Goal: Information Seeking & Learning: Learn about a topic

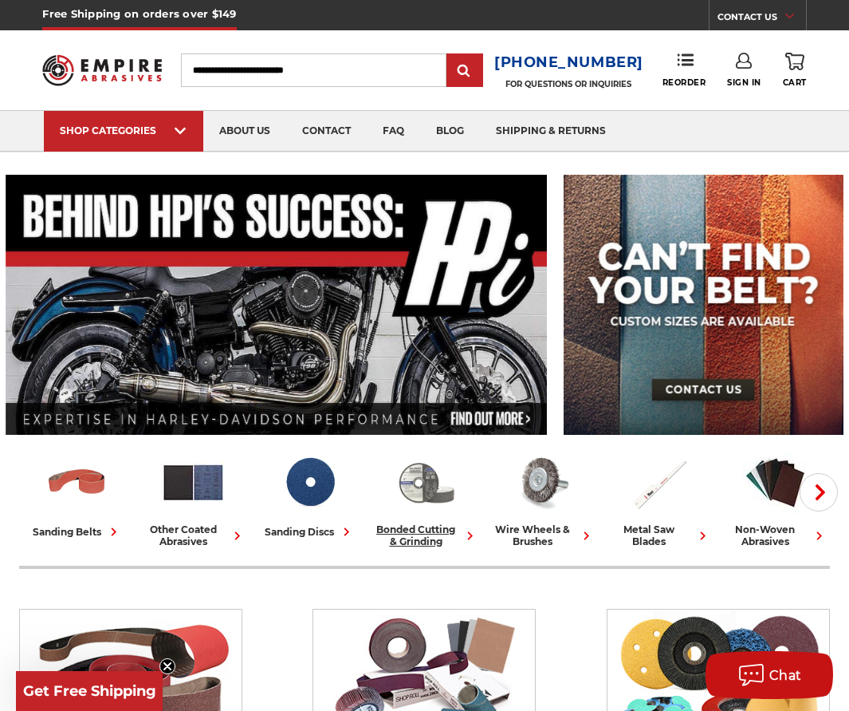
click at [427, 487] on img at bounding box center [426, 482] width 66 height 66
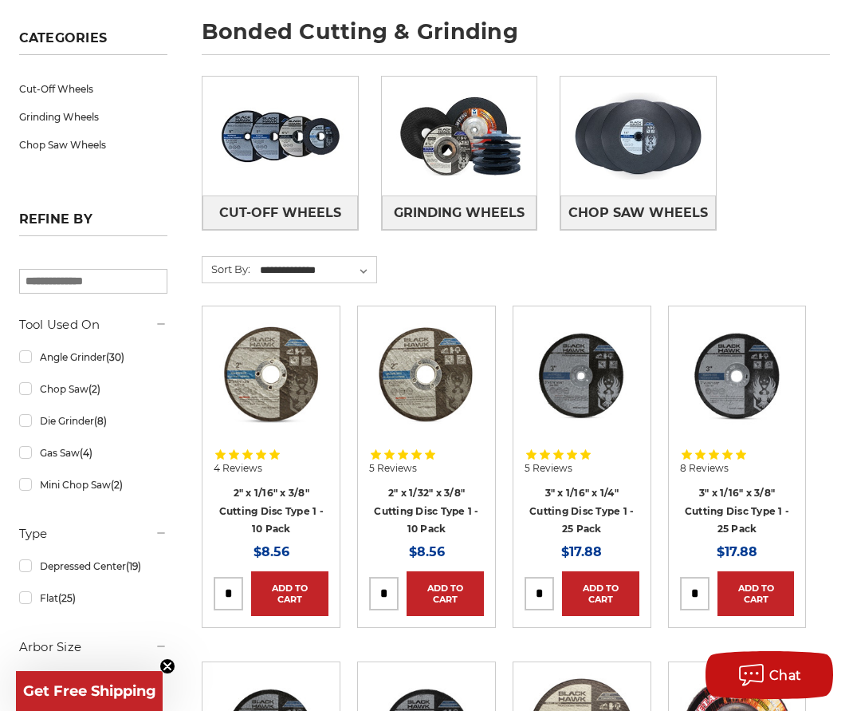
scroll to position [239, 0]
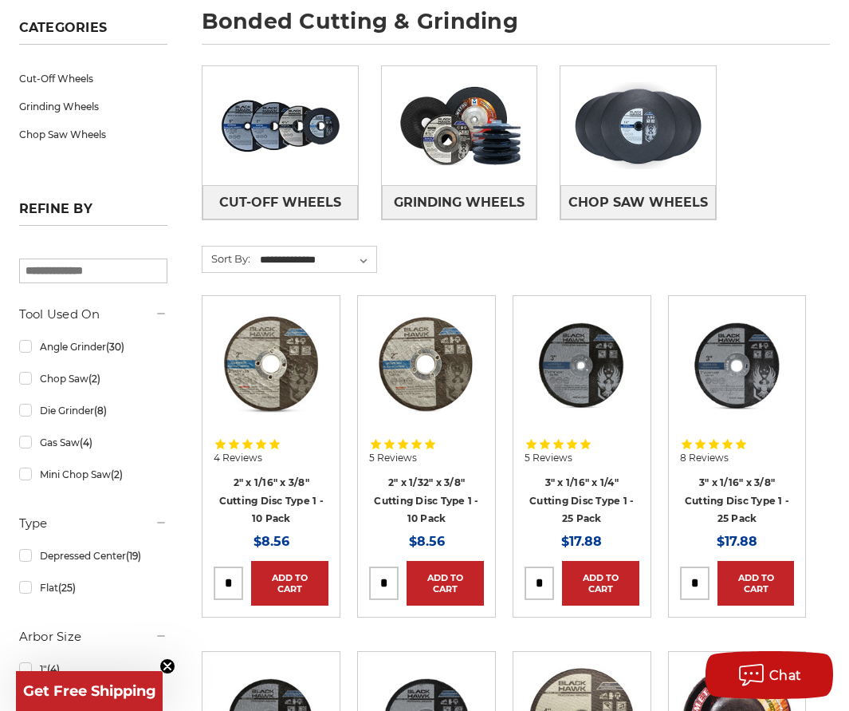
click at [448, 374] on img at bounding box center [426, 364] width 115 height 115
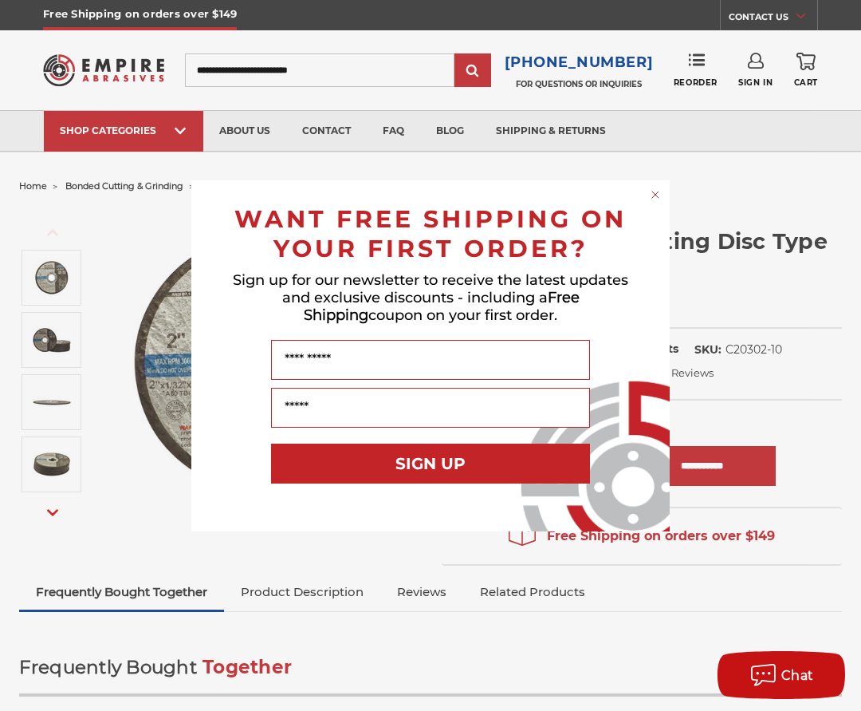
drag, startPoint x: 652, startPoint y: 196, endPoint x: 593, endPoint y: 243, distance: 75.5
click at [653, 196] on icon "Close dialog" at bounding box center [656, 195] width 16 height 16
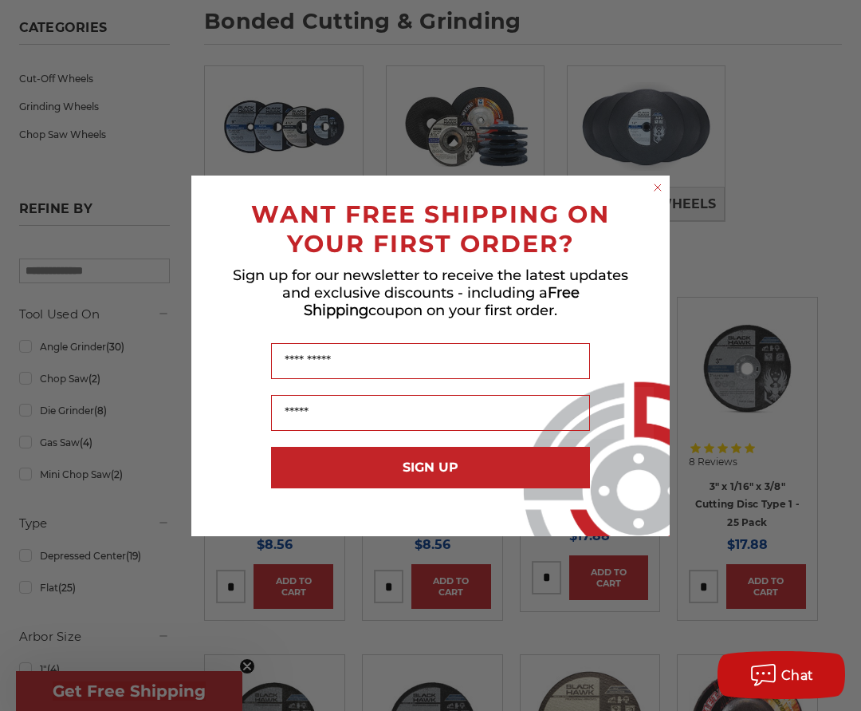
click at [659, 182] on circle "Close dialog" at bounding box center [658, 186] width 15 height 15
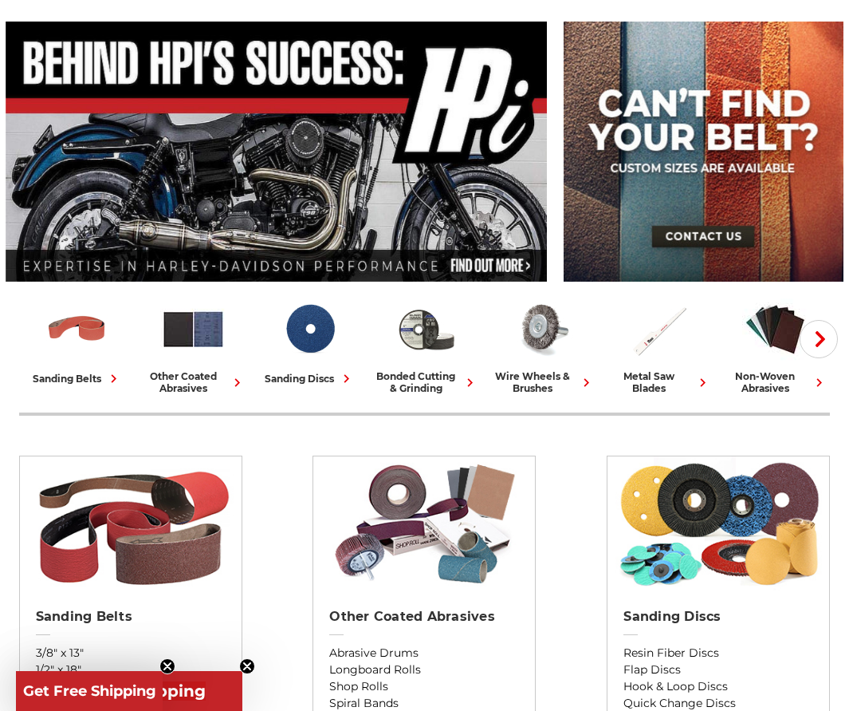
scroll to position [160, 0]
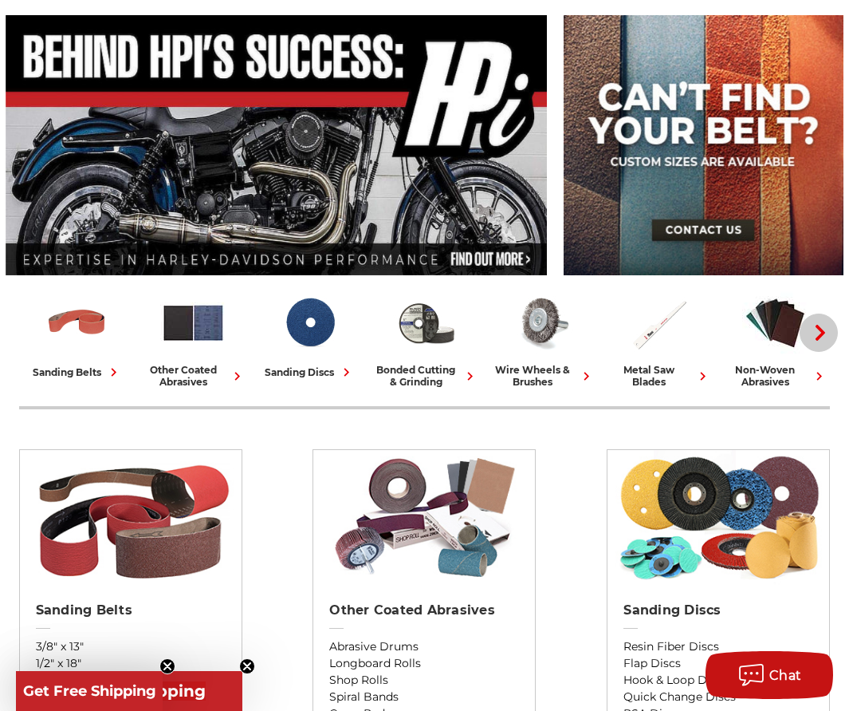
click at [825, 333] on use "button" at bounding box center [821, 333] width 10 height 16
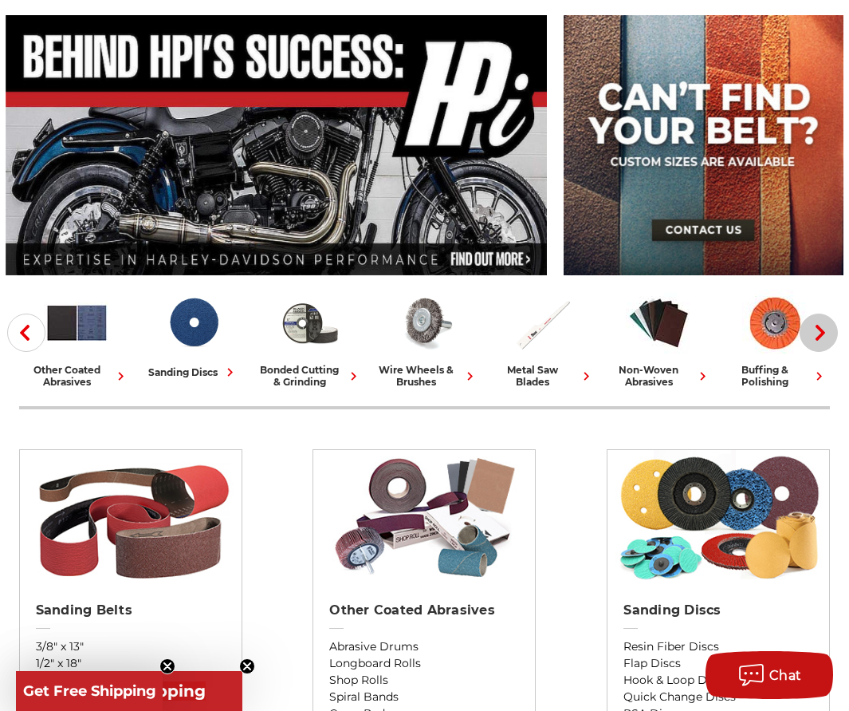
click at [825, 333] on use "button" at bounding box center [821, 333] width 10 height 16
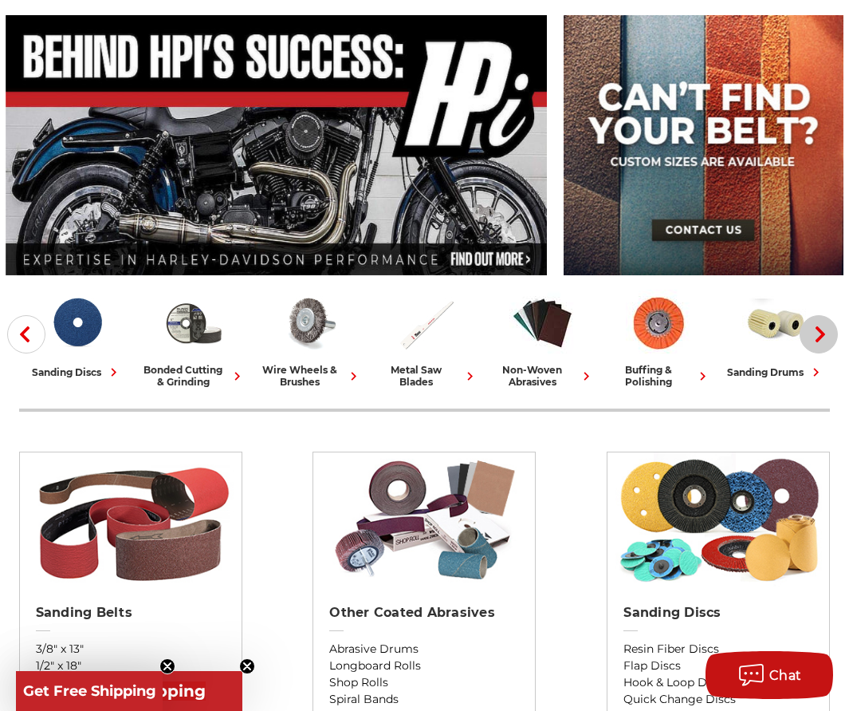
click at [825, 333] on icon "button" at bounding box center [821, 334] width 16 height 16
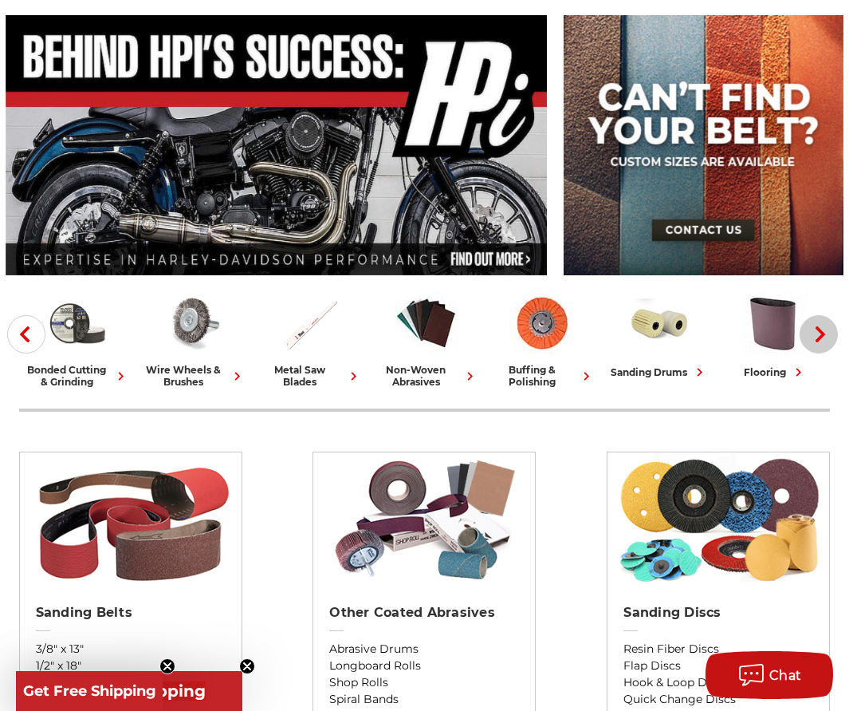
click at [825, 333] on icon "button" at bounding box center [821, 334] width 16 height 16
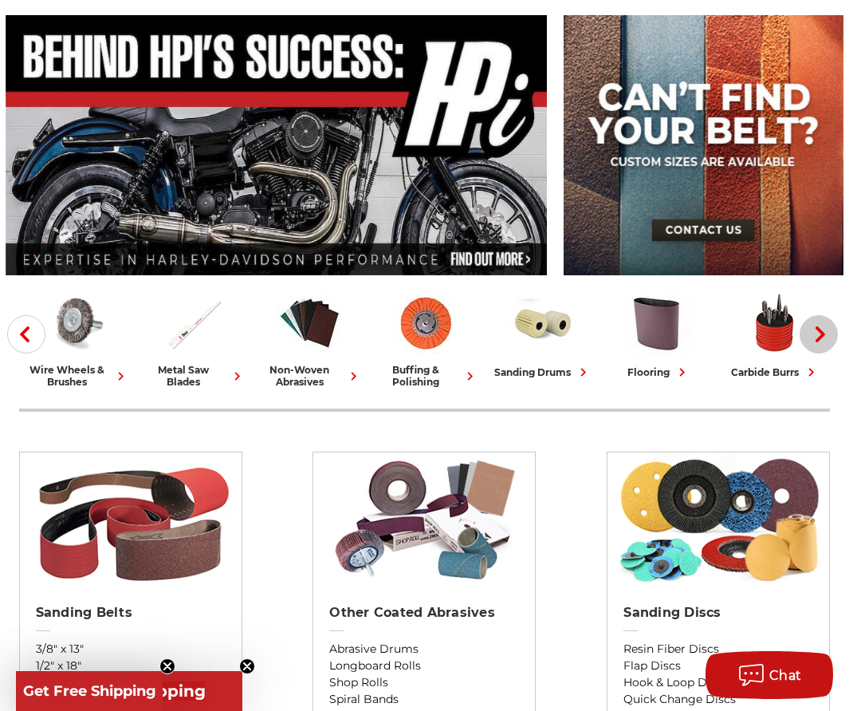
click at [825, 333] on icon "button" at bounding box center [821, 334] width 16 height 16
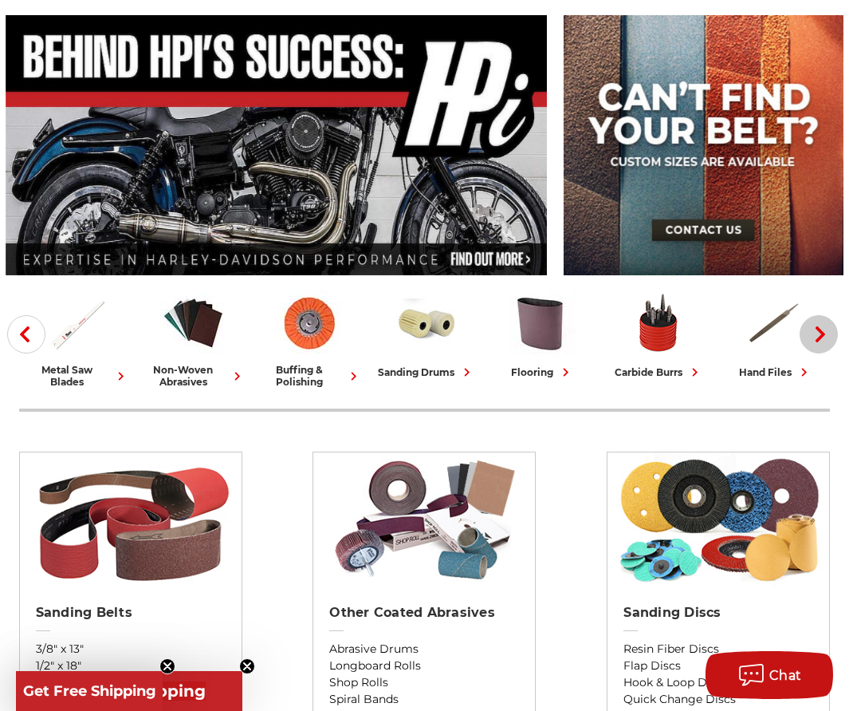
click at [825, 333] on icon "button" at bounding box center [821, 334] width 16 height 16
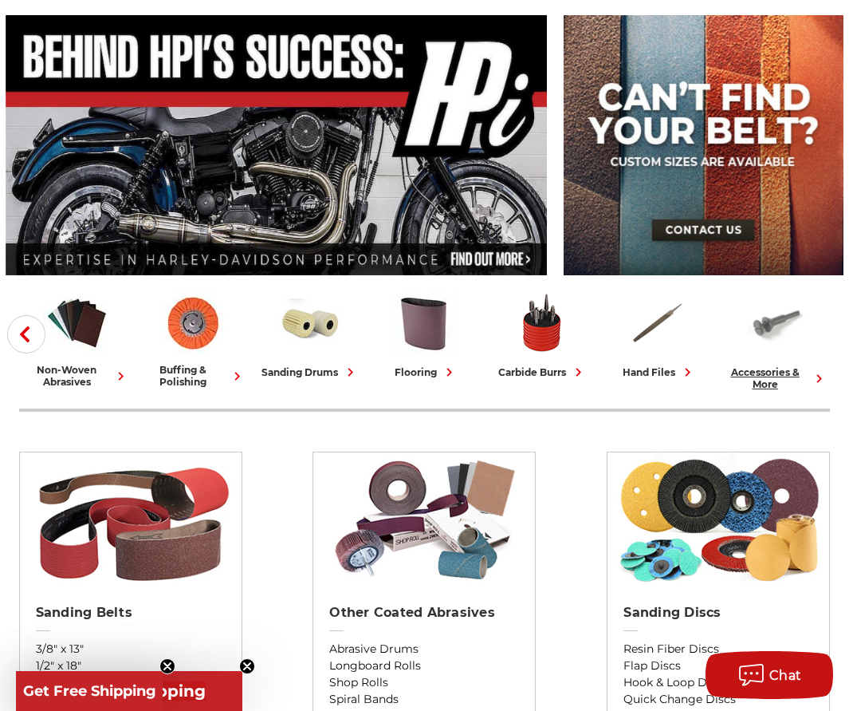
click at [810, 333] on img at bounding box center [776, 324] width 69 height 69
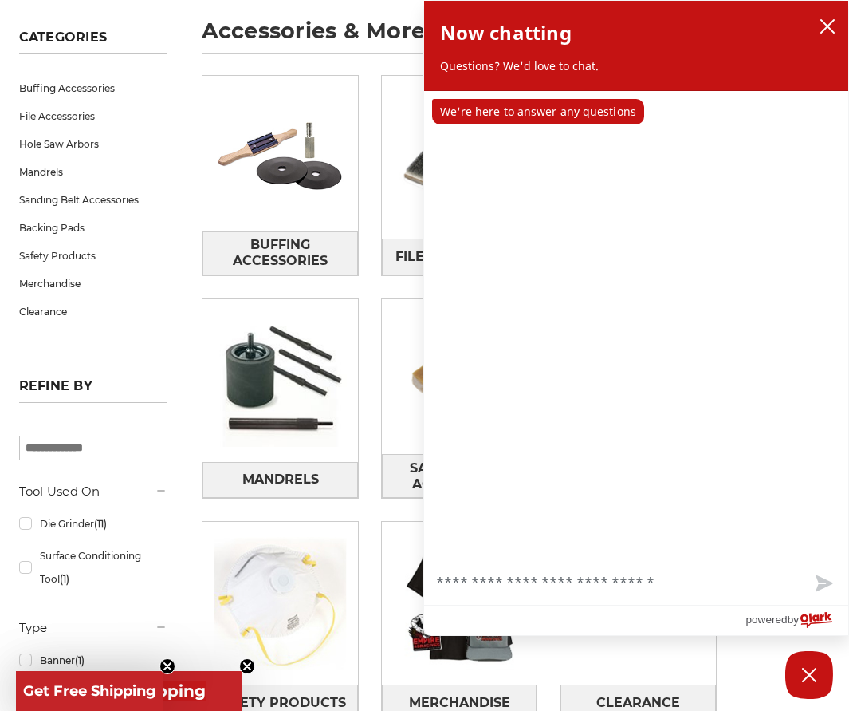
scroll to position [239, 0]
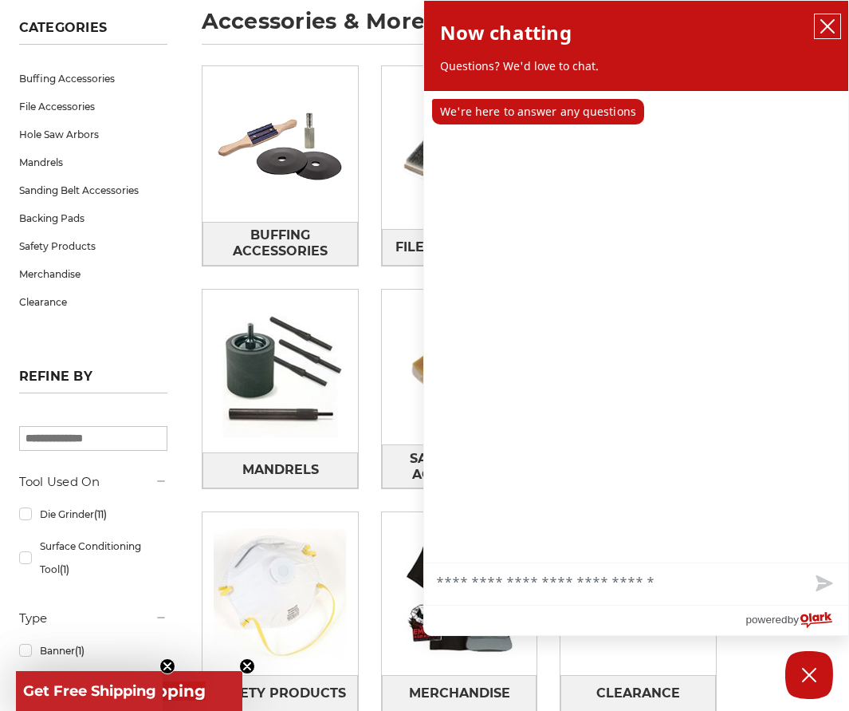
click at [835, 22] on icon "close chatbox" at bounding box center [828, 26] width 16 height 16
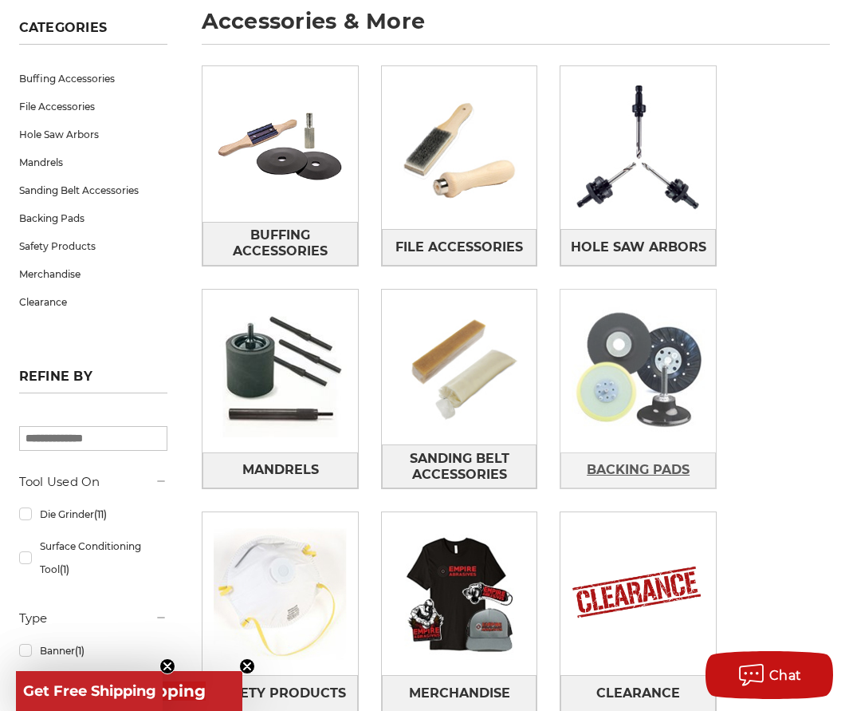
click at [639, 463] on span "Backing Pads" at bounding box center [638, 469] width 103 height 27
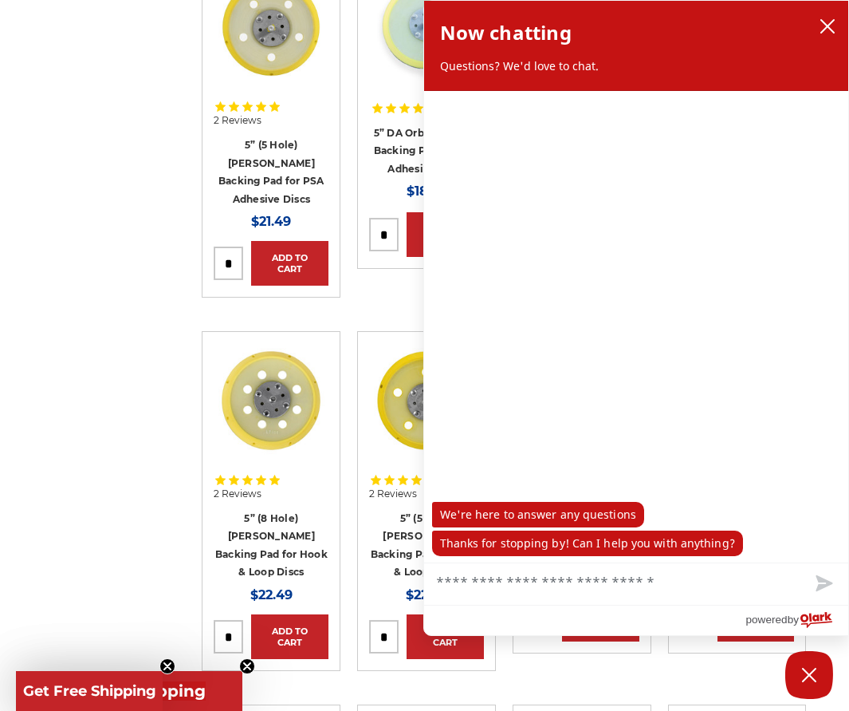
scroll to position [1356, 0]
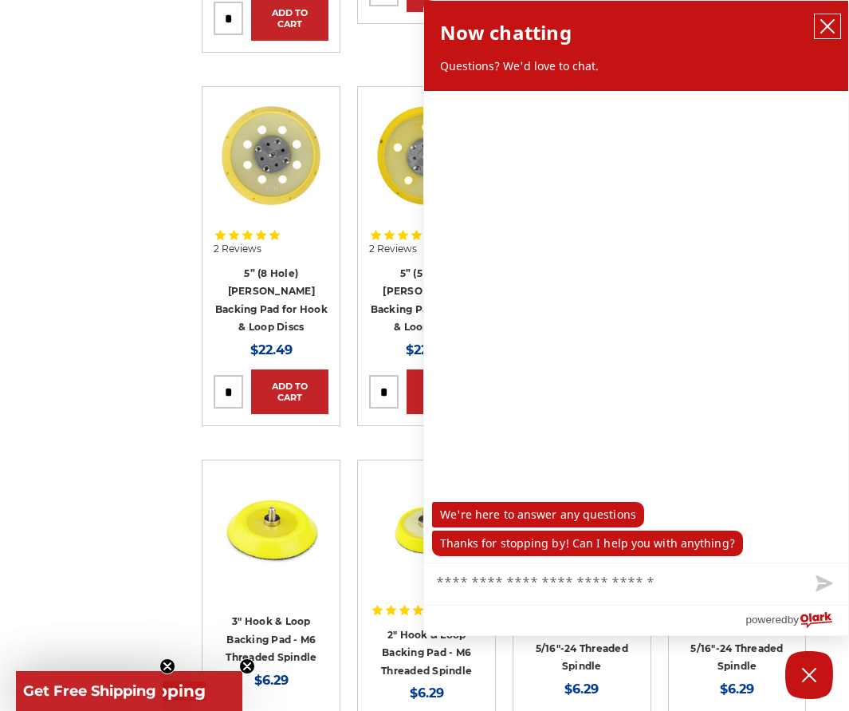
click at [821, 26] on icon "close chatbox" at bounding box center [828, 26] width 16 height 16
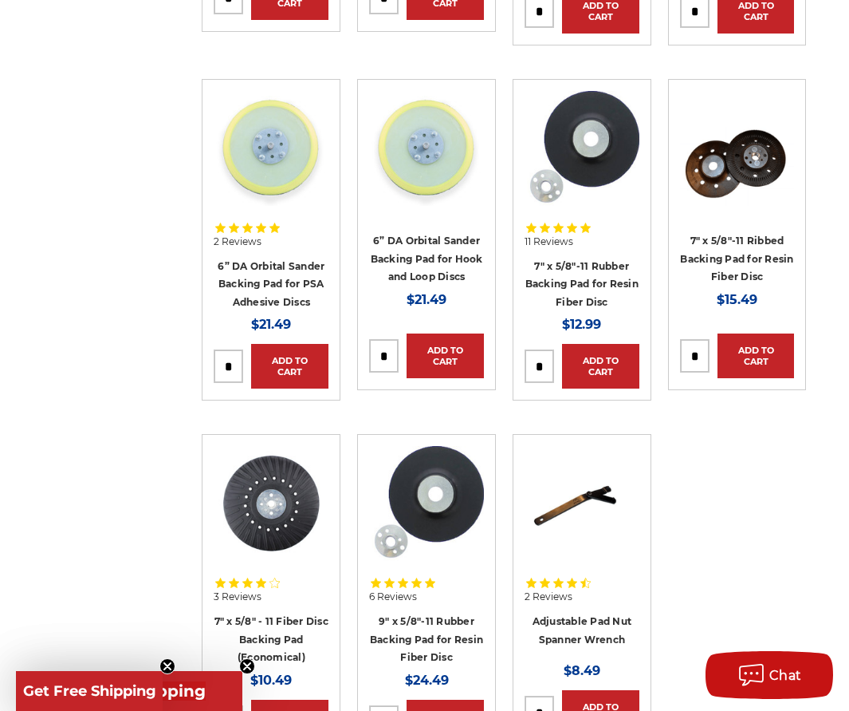
scroll to position [2473, 0]
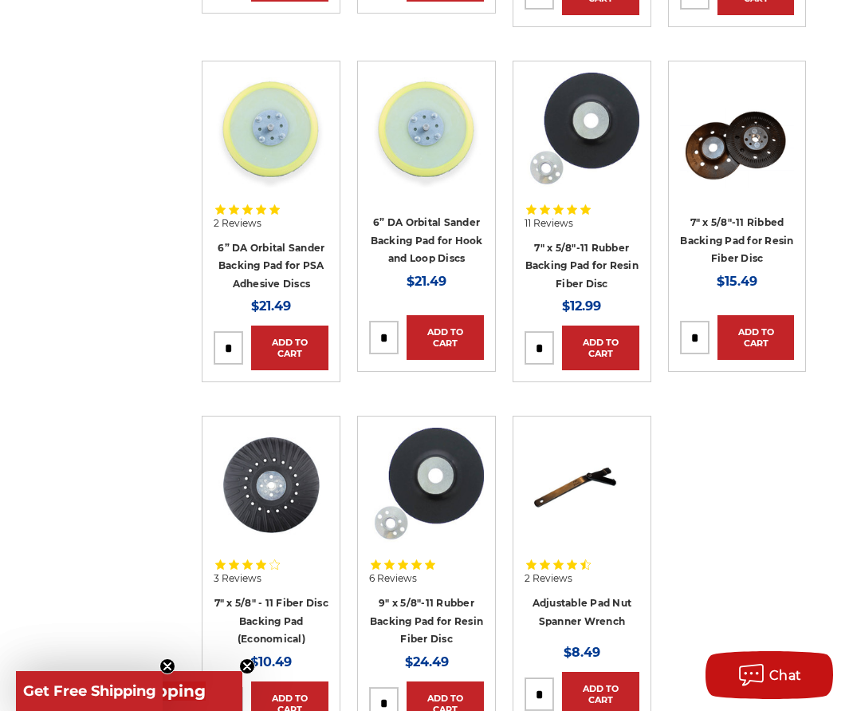
click at [729, 140] on img at bounding box center [737, 147] width 115 height 79
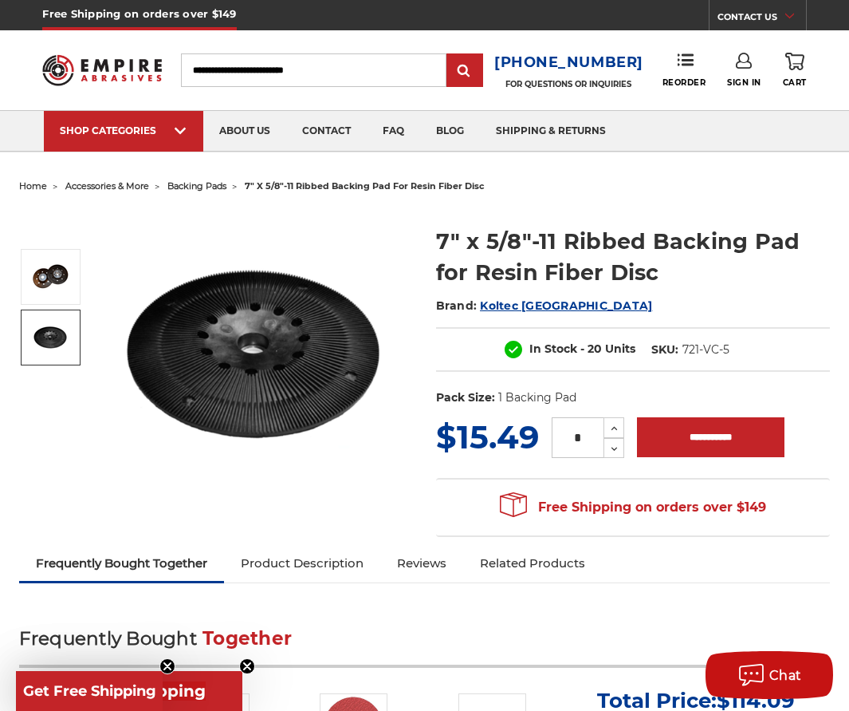
click at [51, 340] on img at bounding box center [51, 337] width 40 height 24
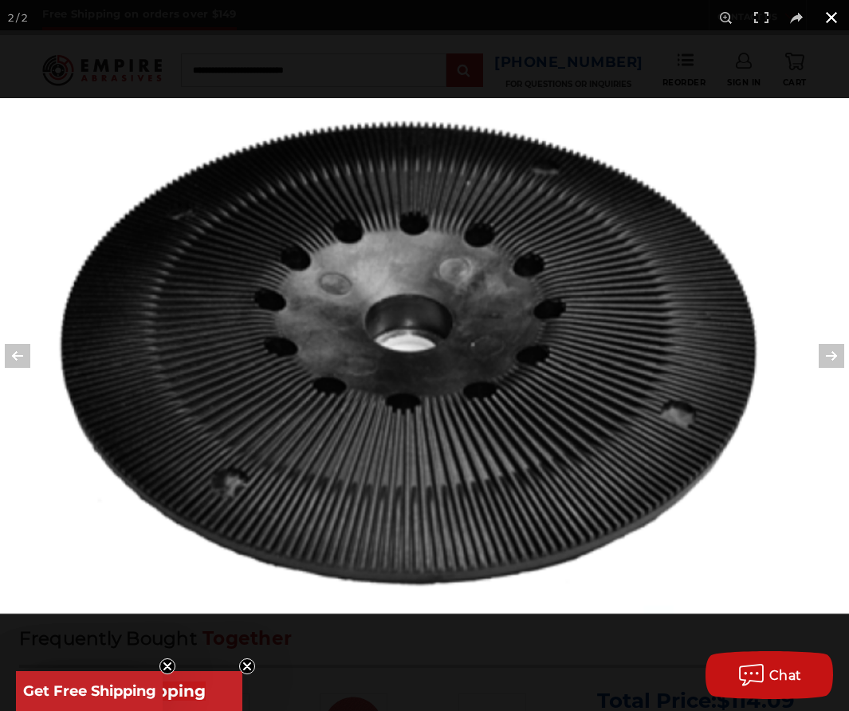
click at [830, 24] on button at bounding box center [831, 17] width 35 height 35
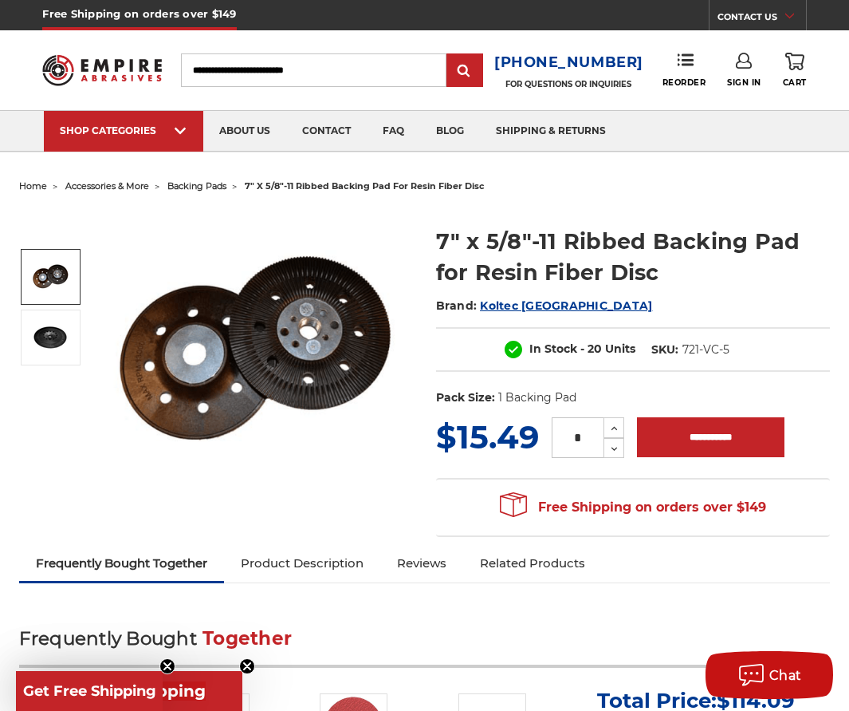
click at [55, 284] on img at bounding box center [51, 277] width 40 height 28
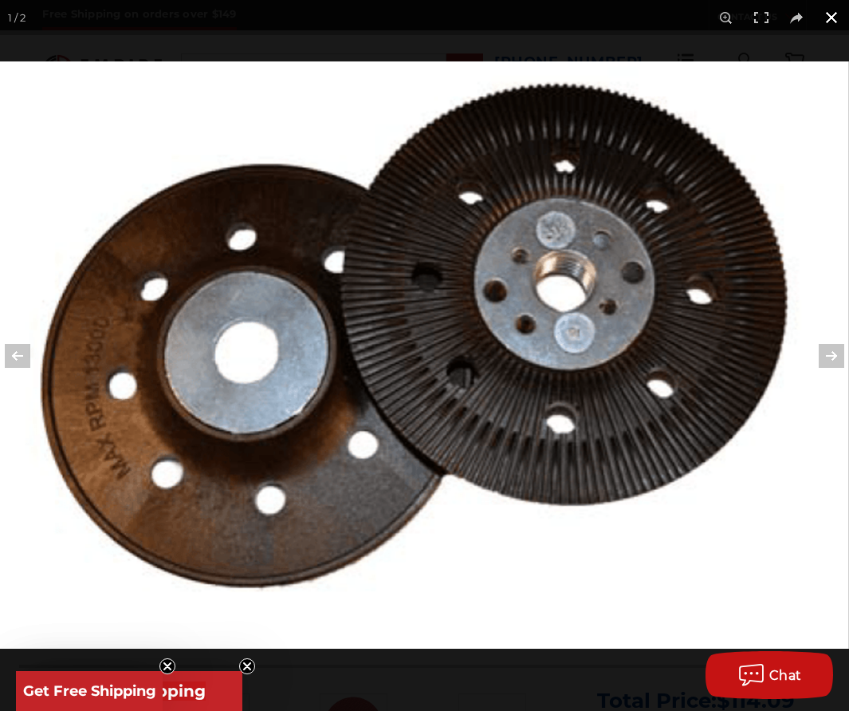
click at [828, 24] on button at bounding box center [831, 17] width 35 height 35
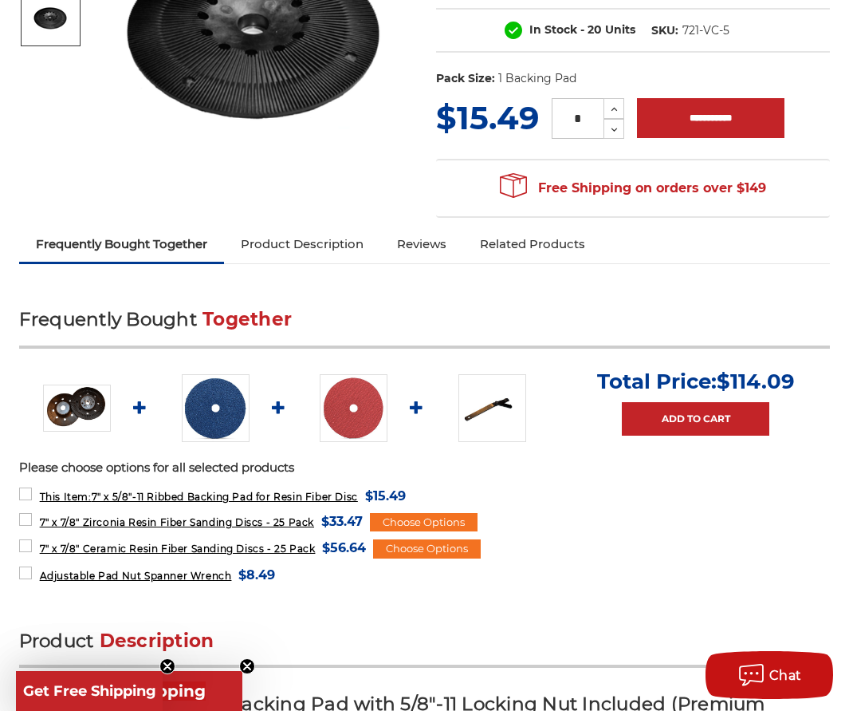
scroll to position [160, 0]
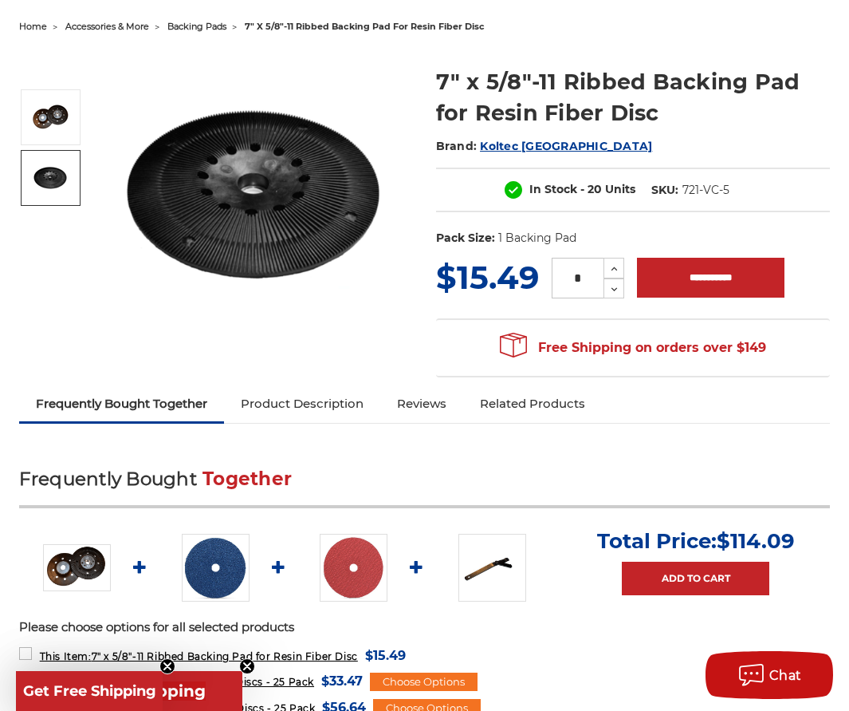
click at [352, 400] on link "Product Description" at bounding box center [302, 403] width 156 height 35
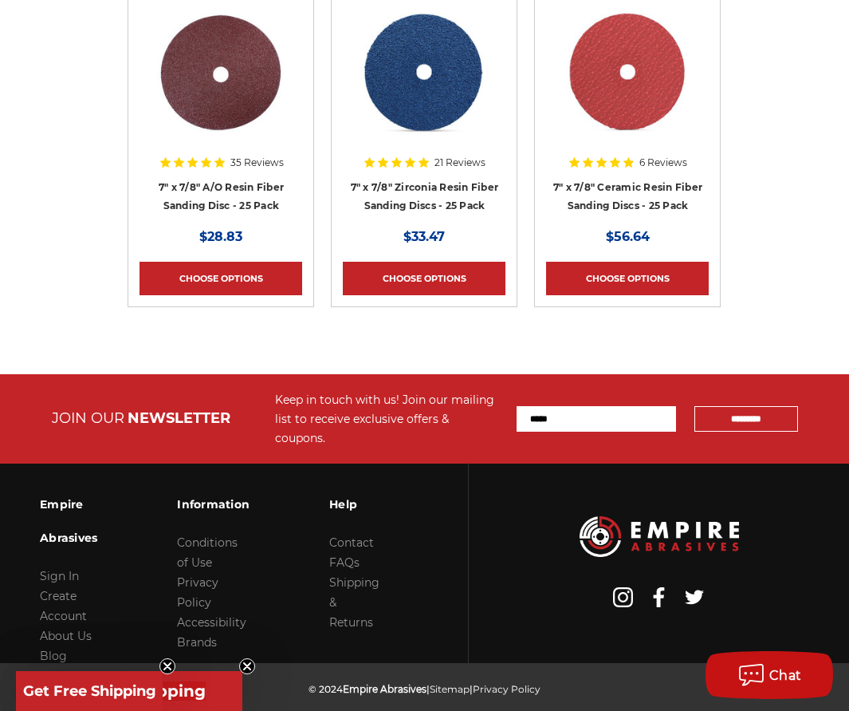
scroll to position [2007, 0]
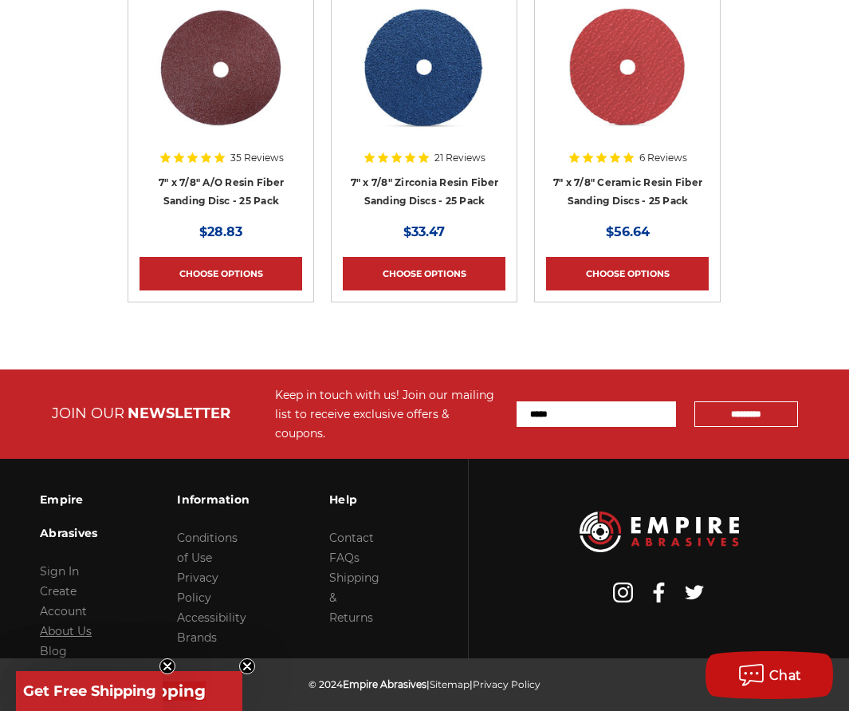
click at [80, 624] on link "About Us" at bounding box center [66, 631] width 52 height 14
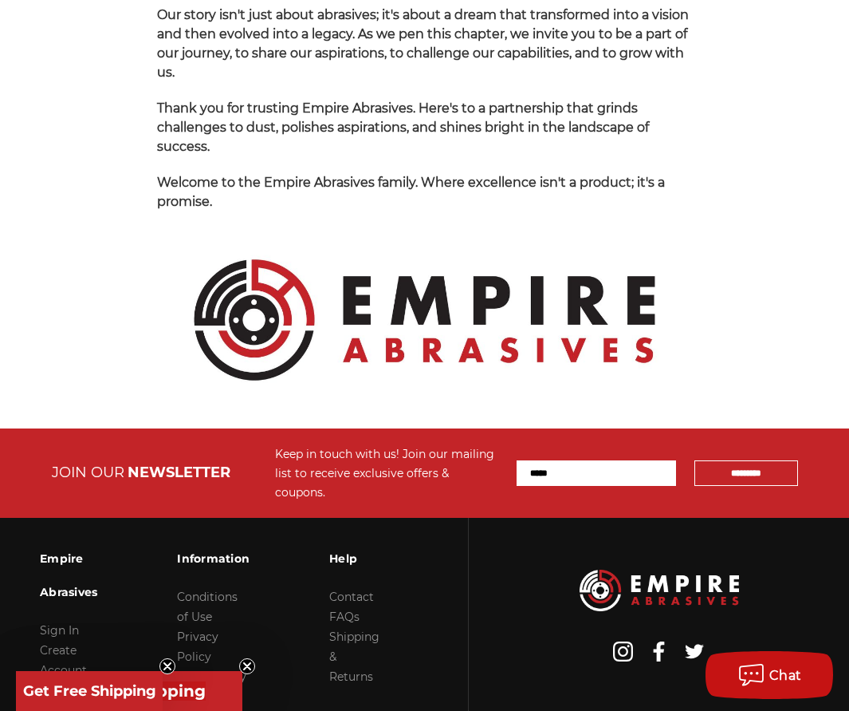
scroll to position [1755, 0]
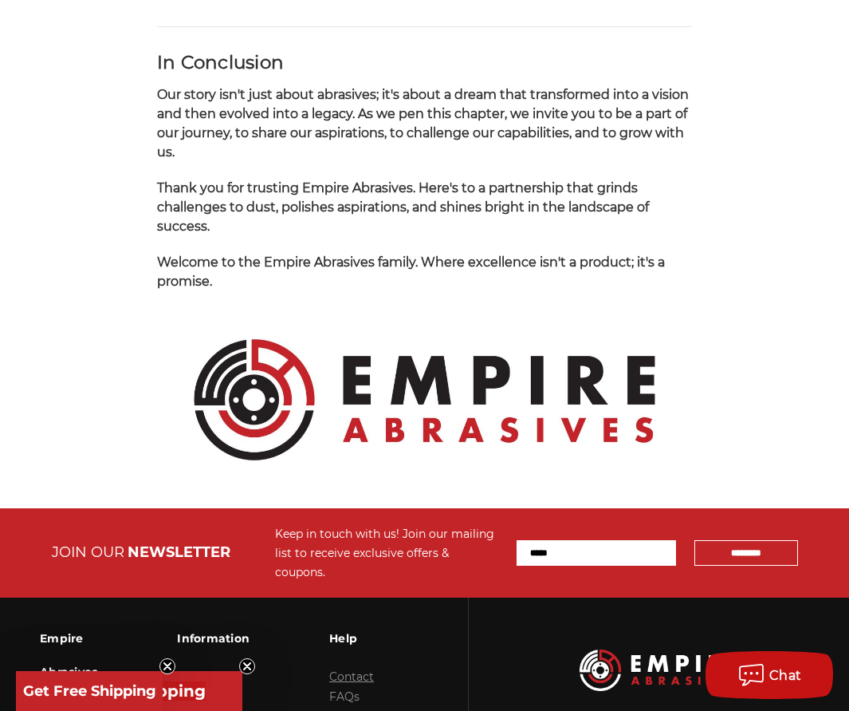
click at [364, 669] on link "Contact" at bounding box center [351, 676] width 45 height 14
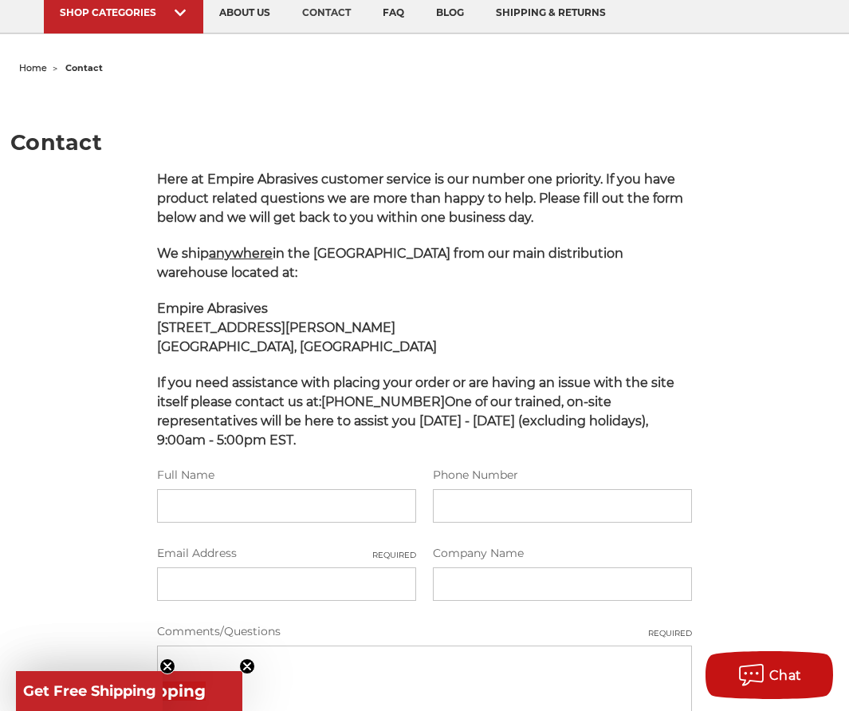
scroll to position [160, 0]
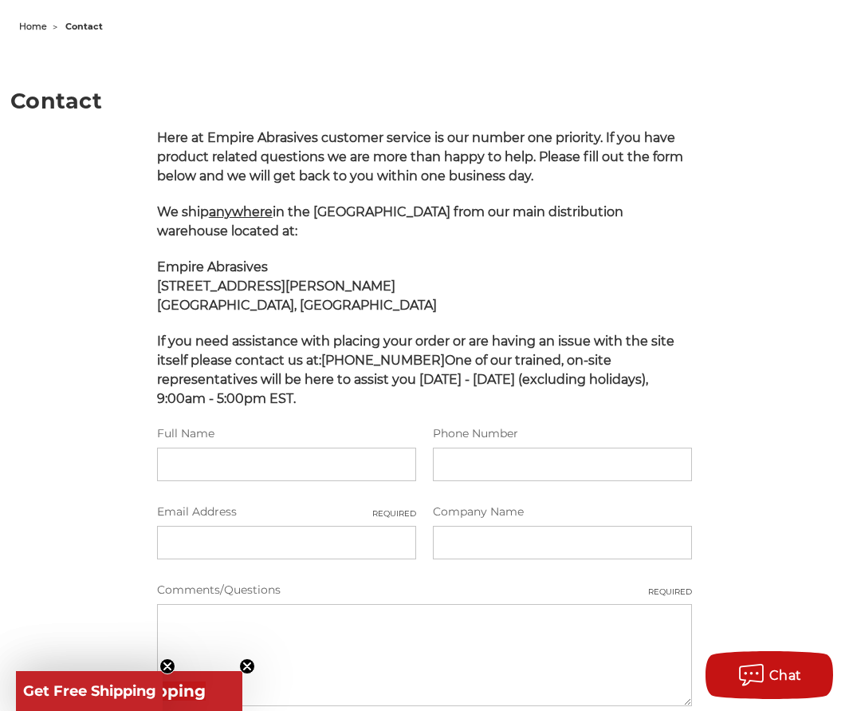
click at [247, 665] on icon "Close teaser" at bounding box center [247, 666] width 6 height 6
click at [172, 659] on circle "Close teaser" at bounding box center [167, 666] width 15 height 15
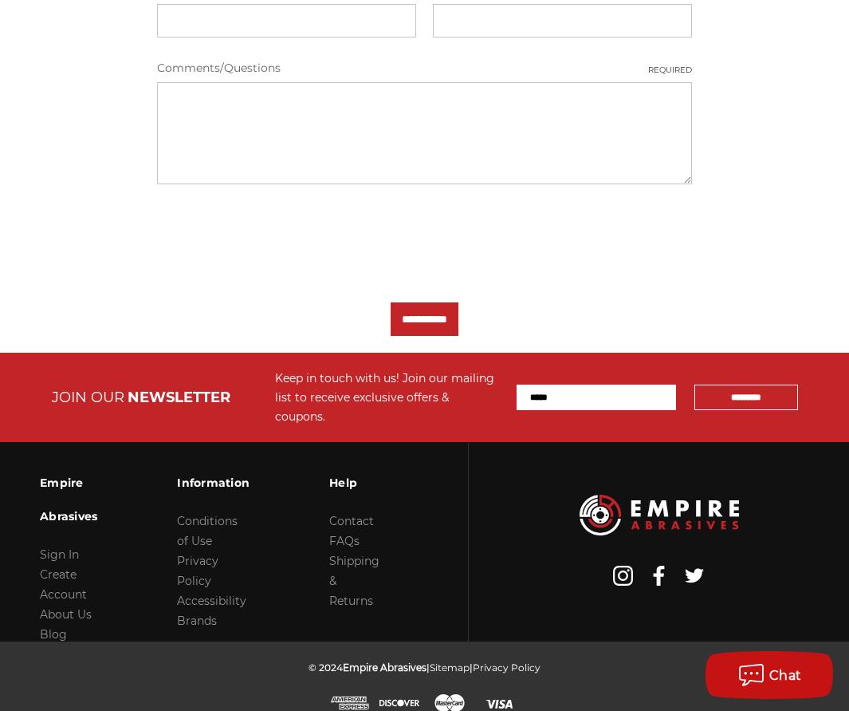
scroll to position [601, 0]
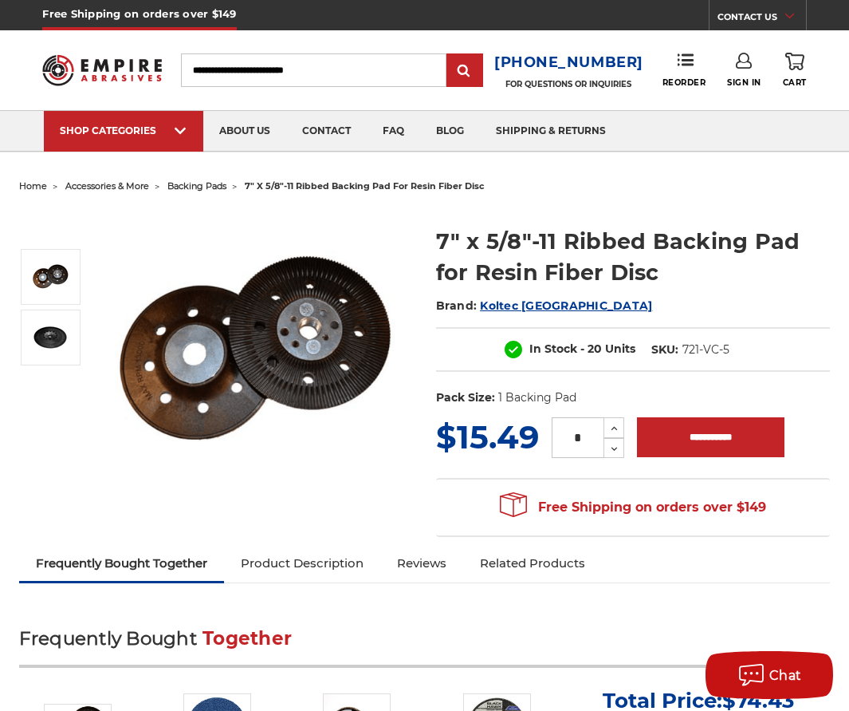
click at [200, 463] on figure at bounding box center [259, 355] width 308 height 292
